Goal: Find contact information: Obtain details needed to contact an individual or organization

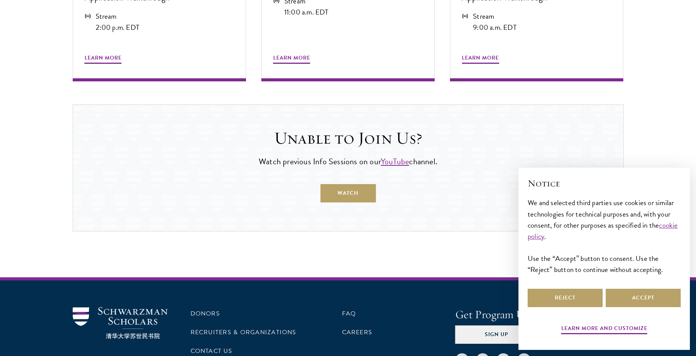
scroll to position [551, 0]
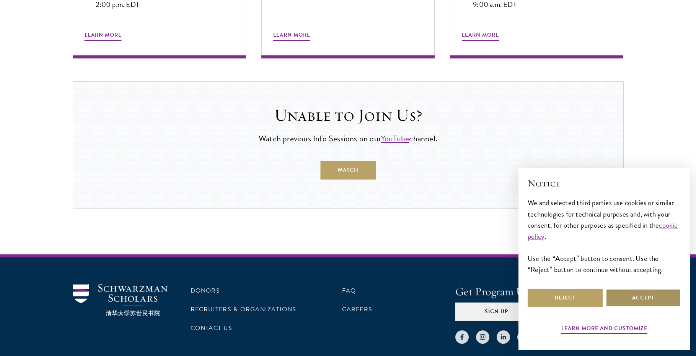
click at [614, 295] on button "Accept" at bounding box center [642, 298] width 75 height 18
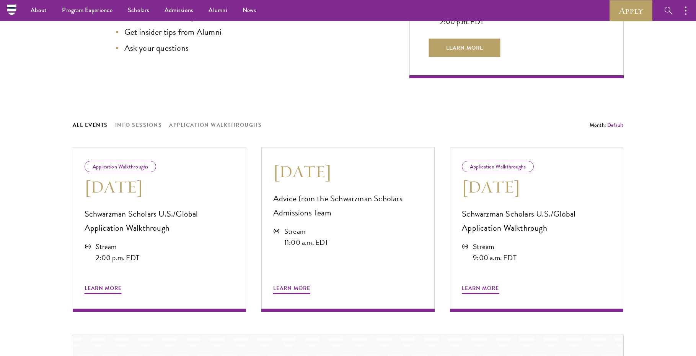
scroll to position [0, 0]
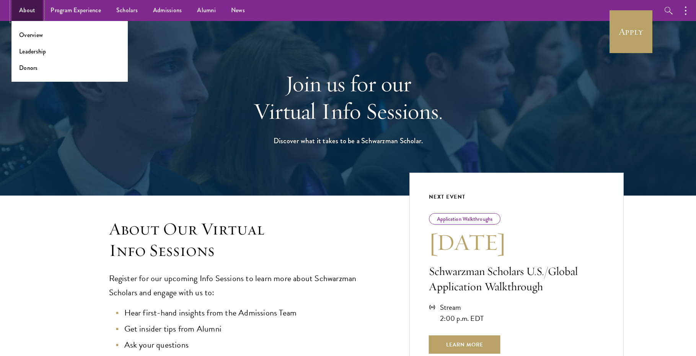
click at [23, 6] on link "About" at bounding box center [26, 10] width 31 height 21
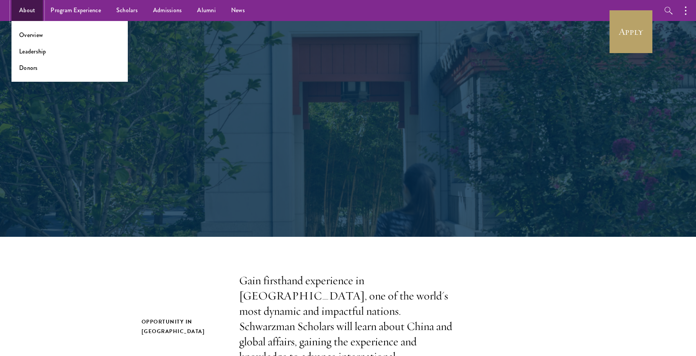
click at [23, 6] on link "About" at bounding box center [26, 10] width 31 height 21
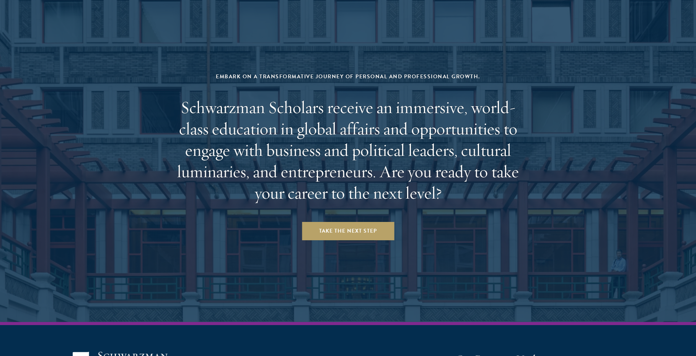
scroll to position [3191, 0]
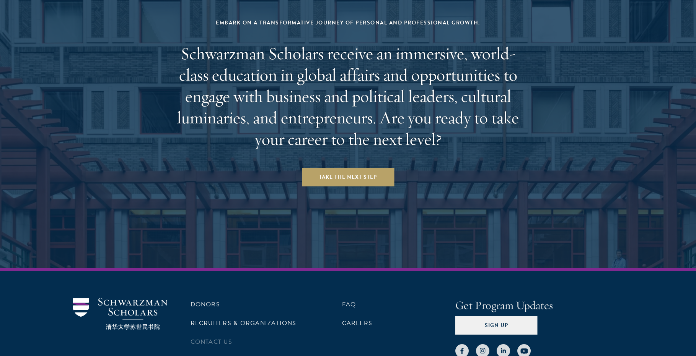
click at [235, 336] on li "Contact Us" at bounding box center [246, 342] width 113 height 13
click at [226, 338] on link "Contact Us" at bounding box center [211, 342] width 42 height 9
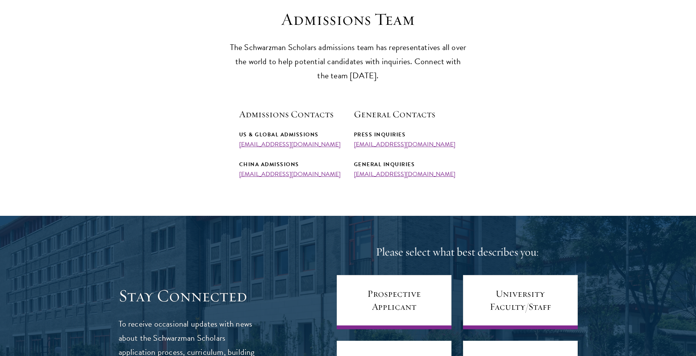
scroll to position [229, 0]
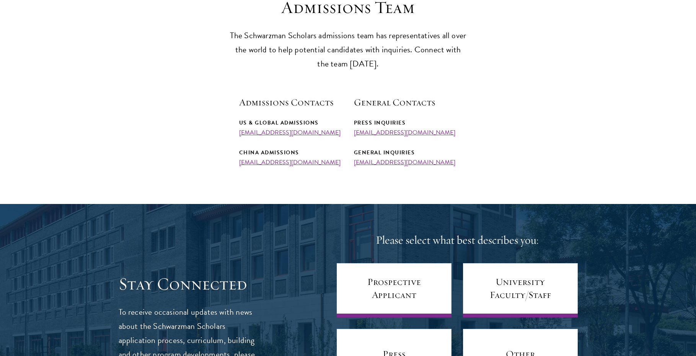
drag, startPoint x: 332, startPoint y: 133, endPoint x: 236, endPoint y: 133, distance: 95.2
click at [236, 133] on section "Admissions Team The Schwarzman Scholars admissions team has representatives all…" at bounding box center [348, 81] width 696 height 169
copy link "admissions@schwarzmanscholars.org"
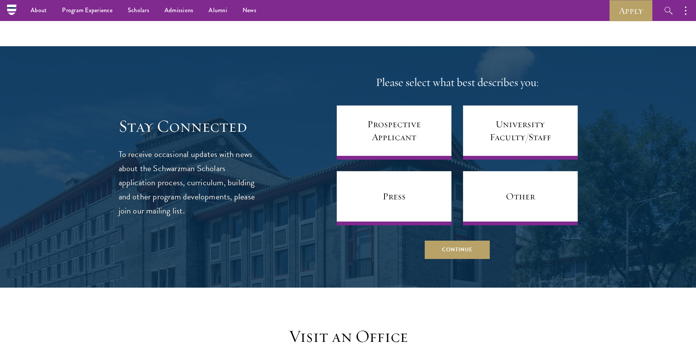
scroll to position [92, 0]
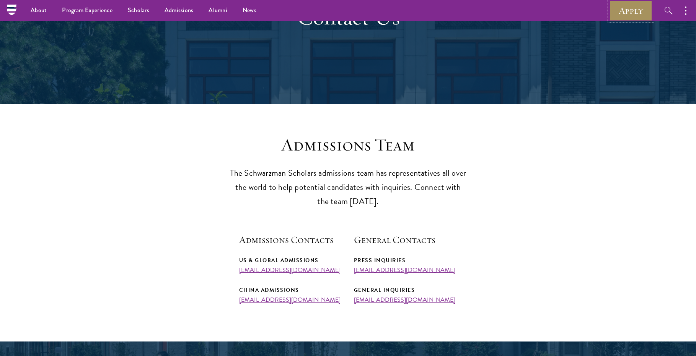
click at [628, 19] on link "Apply" at bounding box center [630, 10] width 43 height 21
